Goal: Task Accomplishment & Management: Complete application form

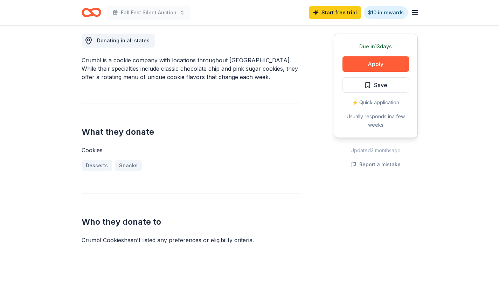
scroll to position [241, 0]
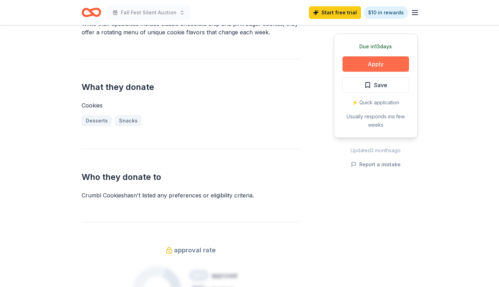
click at [379, 69] on button "Apply" at bounding box center [375, 63] width 67 height 15
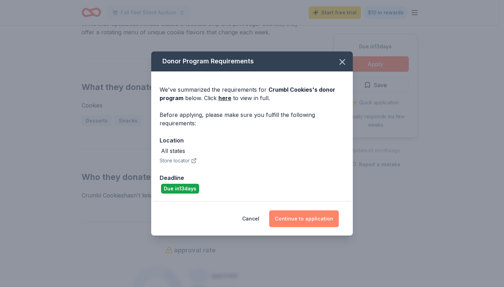
click at [307, 219] on button "Continue to application" at bounding box center [304, 218] width 70 height 17
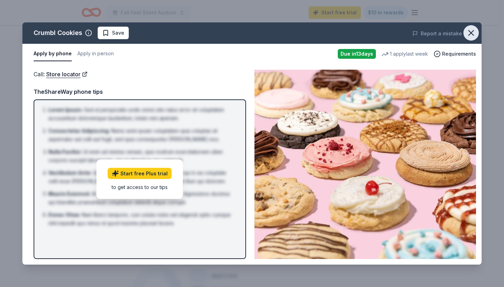
click at [473, 30] on icon "button" at bounding box center [471, 33] width 10 height 10
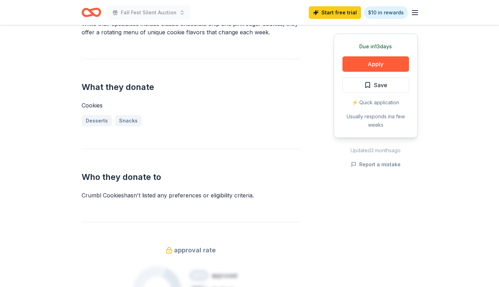
scroll to position [0, 0]
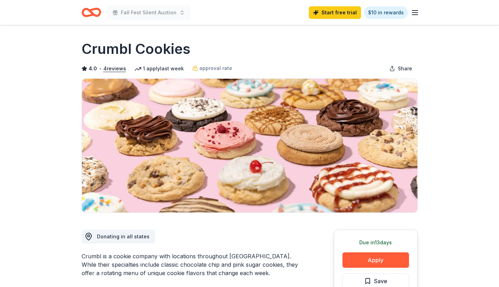
click at [418, 16] on icon "button" at bounding box center [415, 12] width 8 height 8
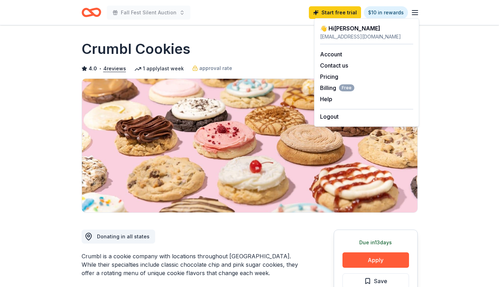
click at [340, 30] on div "👋 Hi Shannon" at bounding box center [366, 28] width 93 height 8
click at [336, 55] on link "Account" at bounding box center [331, 54] width 22 height 7
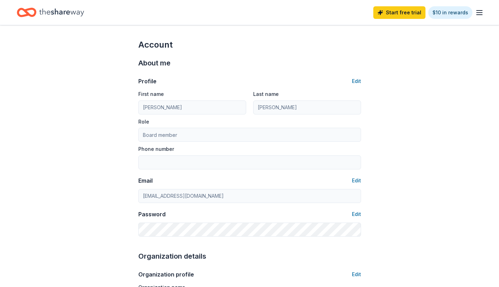
click at [50, 14] on icon "Home" at bounding box center [61, 12] width 45 height 14
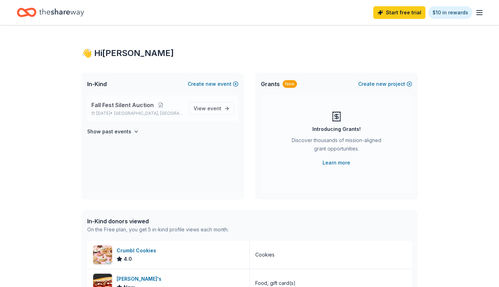
click at [123, 103] on span "Fall Fest Silent Auction" at bounding box center [122, 105] width 62 height 8
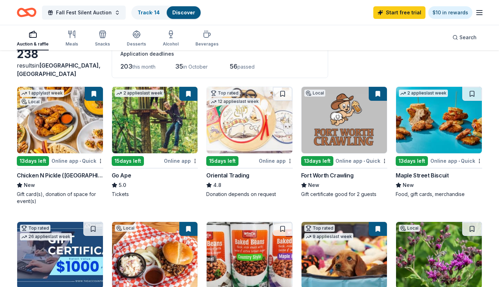
scroll to position [53, 0]
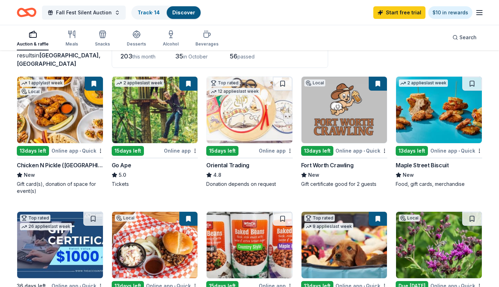
click at [96, 85] on button at bounding box center [94, 84] width 18 height 14
click at [96, 84] on button at bounding box center [94, 84] width 18 height 14
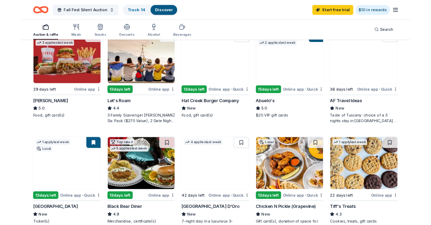
scroll to position [348, 0]
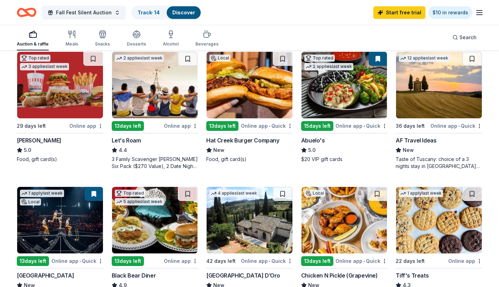
click at [54, 95] on img at bounding box center [60, 85] width 86 height 67
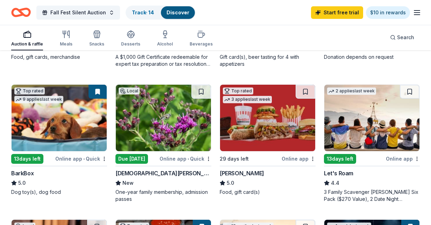
scroll to position [332, 0]
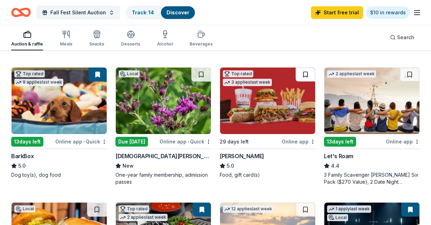
click at [304, 76] on button at bounding box center [306, 75] width 20 height 14
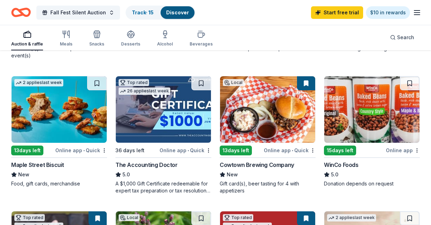
scroll to position [263, 0]
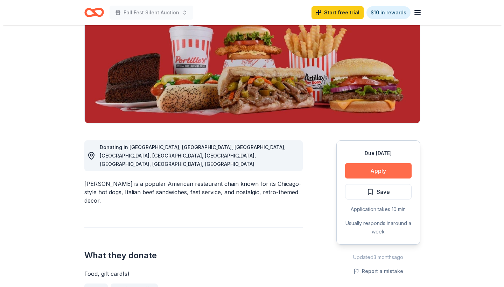
scroll to position [89, 0]
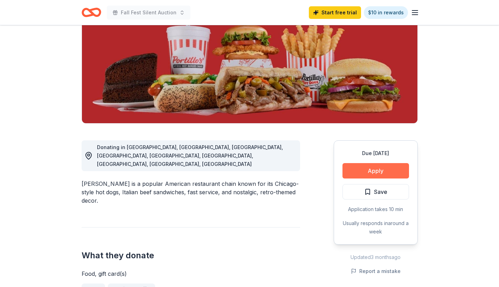
click at [364, 174] on button "Apply" at bounding box center [375, 170] width 67 height 15
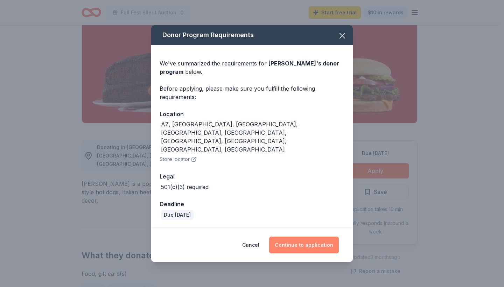
click at [291, 237] on button "Continue to application" at bounding box center [304, 245] width 70 height 17
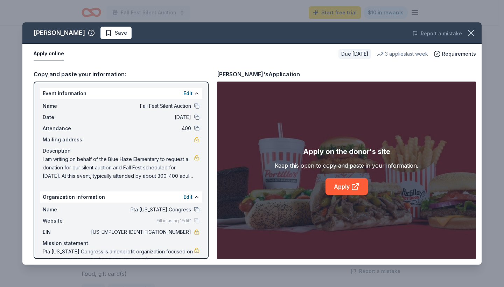
scroll to position [23, 0]
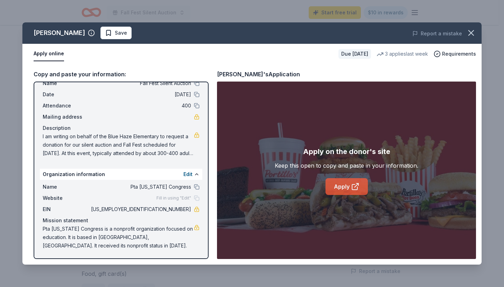
click at [342, 189] on link "Apply" at bounding box center [347, 186] width 42 height 17
